Goal: Information Seeking & Learning: Learn about a topic

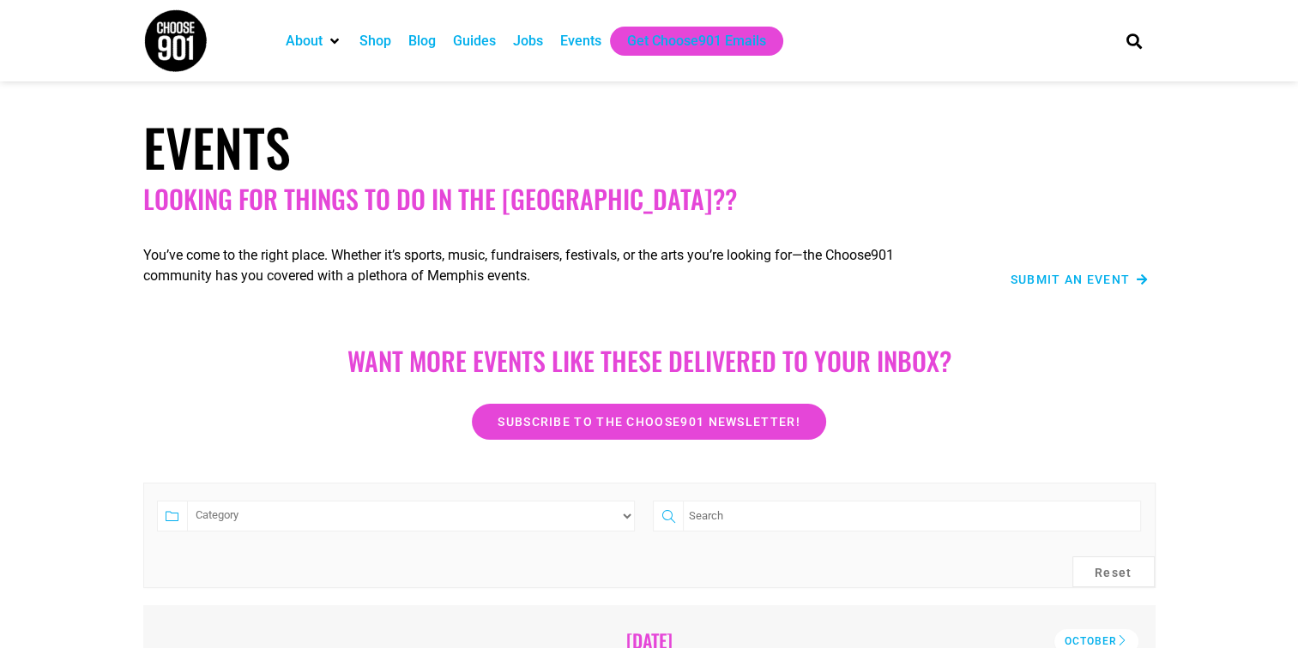
click at [425, 39] on div "Blog" at bounding box center [421, 41] width 27 height 21
